Goal: Task Accomplishment & Management: Manage account settings

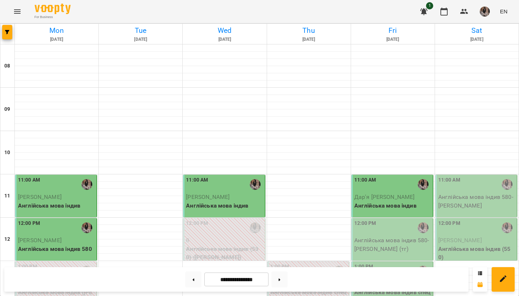
scroll to position [160, 0]
click at [378, 236] on p "Англійська мова індив 580 - [PERSON_NAME] (тг)" at bounding box center [392, 244] width 77 height 17
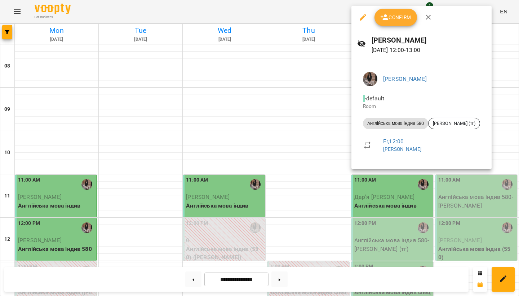
click at [381, 25] on button "Confirm" at bounding box center [396, 17] width 43 height 17
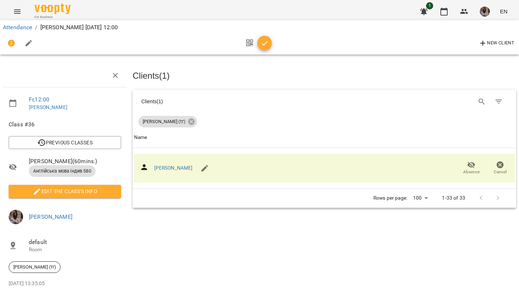
click at [270, 41] on span "button" at bounding box center [264, 43] width 14 height 9
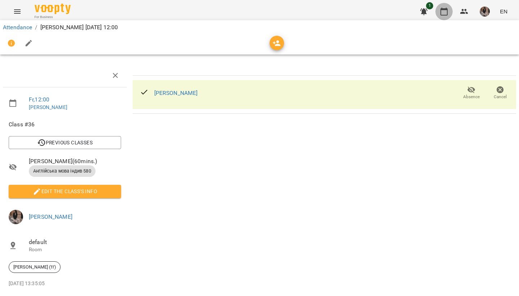
click at [440, 13] on button "button" at bounding box center [444, 11] width 17 height 17
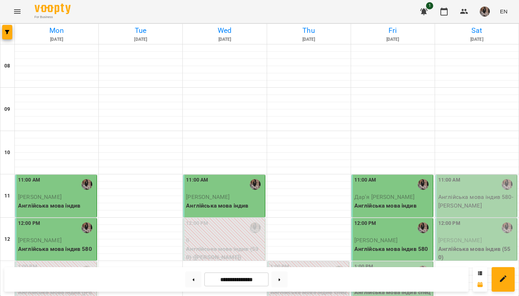
scroll to position [65, 0]
click at [351, 282] on div at bounding box center [393, 285] width 84 height 7
select select "**********"
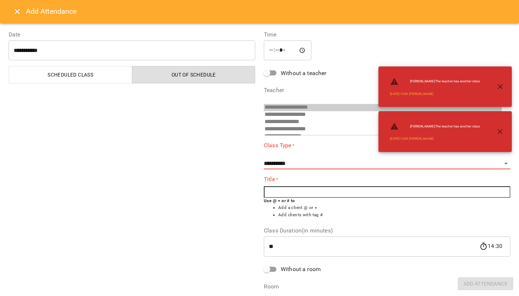
click at [19, 10] on icon "Close" at bounding box center [17, 11] width 9 height 9
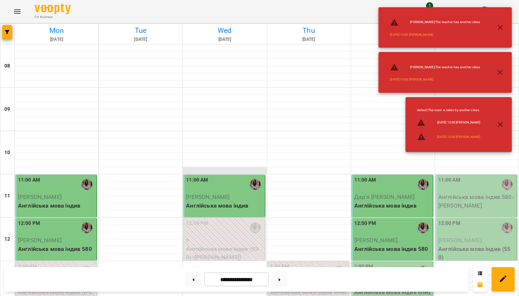
scroll to position [94, 0]
click at [503, 28] on icon "button" at bounding box center [500, 27] width 9 height 9
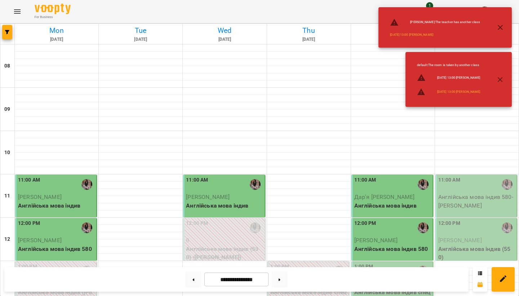
click at [500, 26] on icon "button" at bounding box center [500, 27] width 9 height 9
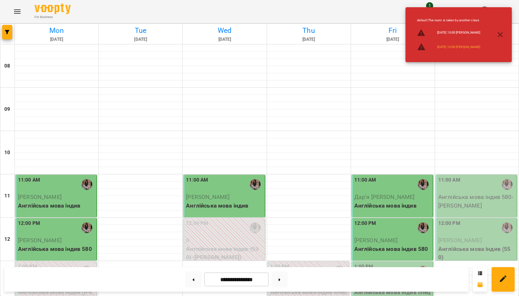
click at [500, 31] on icon "button" at bounding box center [500, 34] width 9 height 9
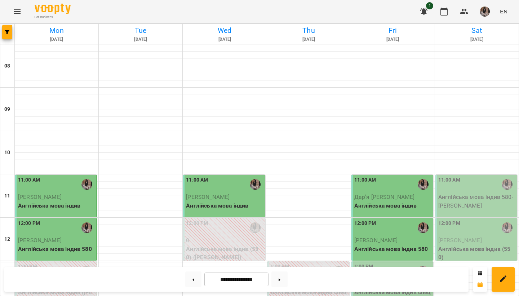
click at [376, 262] on div "1:00 PM" at bounding box center [392, 270] width 77 height 17
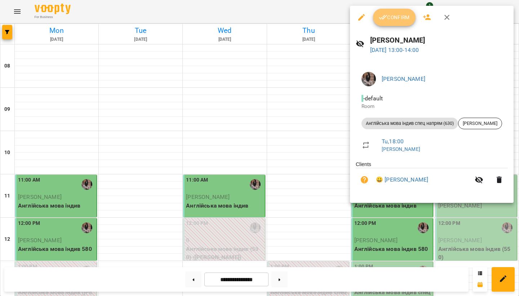
click at [382, 14] on icon "button" at bounding box center [383, 17] width 9 height 9
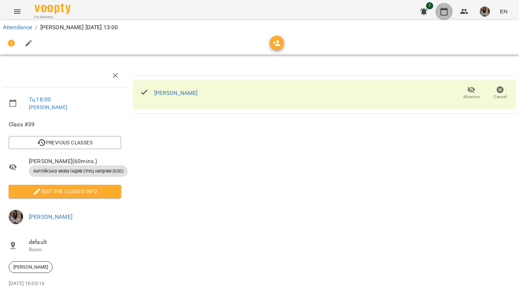
click at [451, 13] on button "button" at bounding box center [444, 11] width 17 height 17
